Goal: Check status

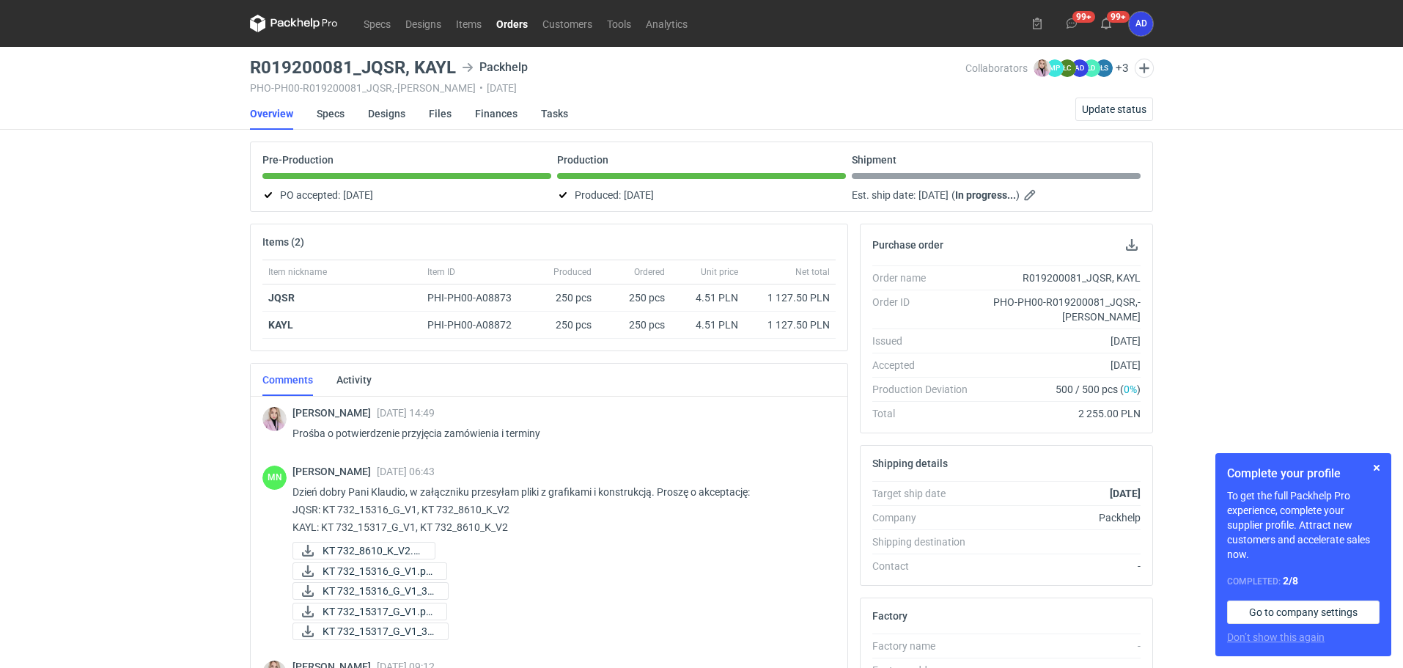
click at [507, 30] on link "Orders" at bounding box center [512, 24] width 46 height 18
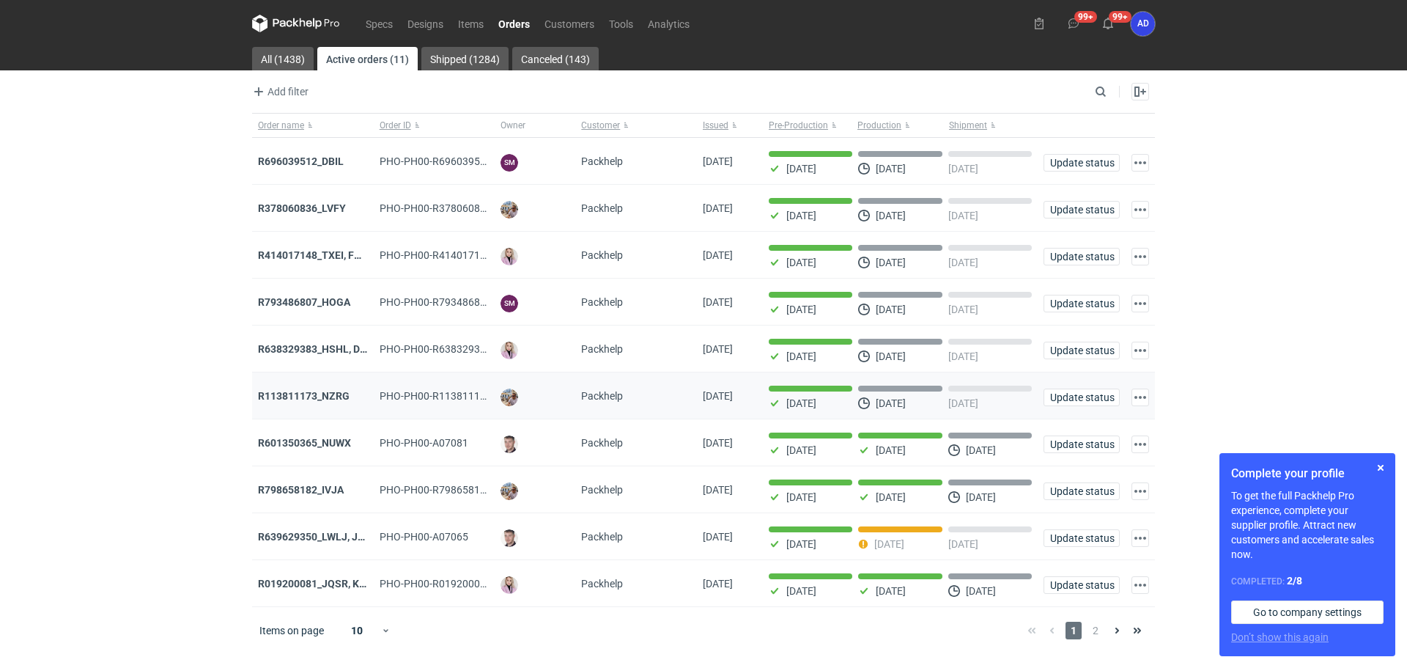
click at [311, 403] on div "R113811173_NZRG" at bounding box center [313, 396] width 110 height 15
click at [305, 403] on div "R113811173_NZRG" at bounding box center [313, 396] width 110 height 15
click at [304, 399] on strong "R113811173_NZRG" at bounding box center [304, 396] width 92 height 12
